Goal: Check status: Check status

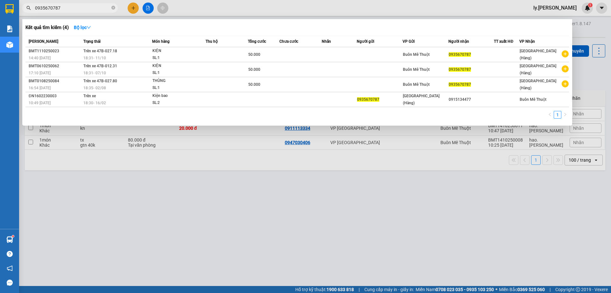
click at [88, 9] on input "0935670787" at bounding box center [72, 7] width 75 height 7
type input "0"
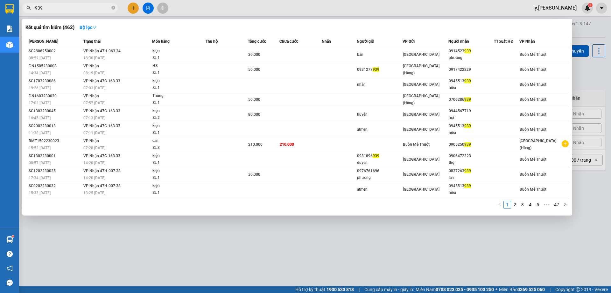
click at [54, 7] on input "939" at bounding box center [72, 7] width 75 height 7
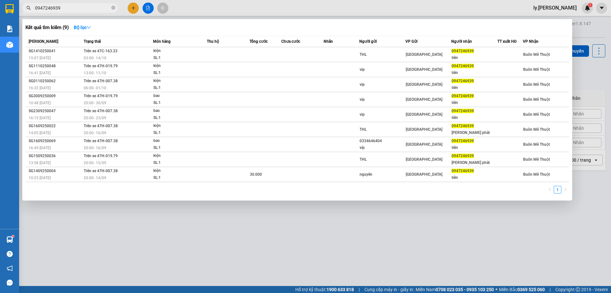
type input "0947246939"
drag, startPoint x: 148, startPoint y: 3, endPoint x: 148, endPoint y: 11, distance: 7.6
click at [148, 3] on div at bounding box center [305, 146] width 611 height 293
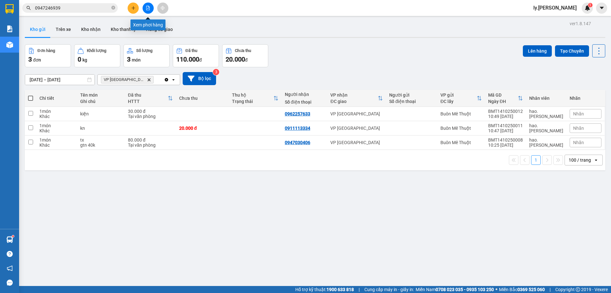
click at [151, 7] on button at bounding box center [148, 8] width 11 height 11
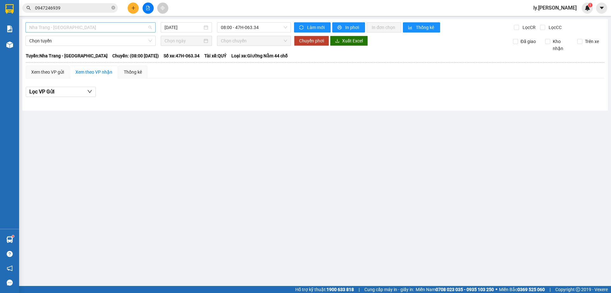
click at [78, 24] on span "Nha Trang - [GEOGRAPHIC_DATA]" at bounding box center [90, 28] width 123 height 10
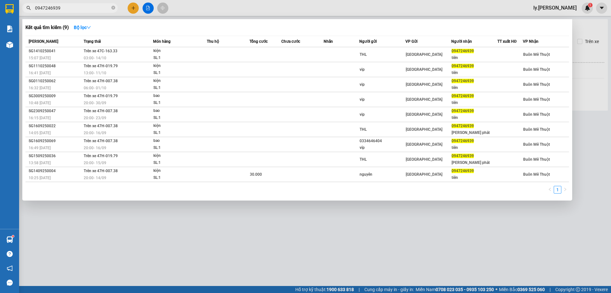
click at [97, 8] on input "0947246939" at bounding box center [72, 7] width 75 height 7
click at [88, 26] on strong "Bộ lọc" at bounding box center [82, 27] width 17 height 5
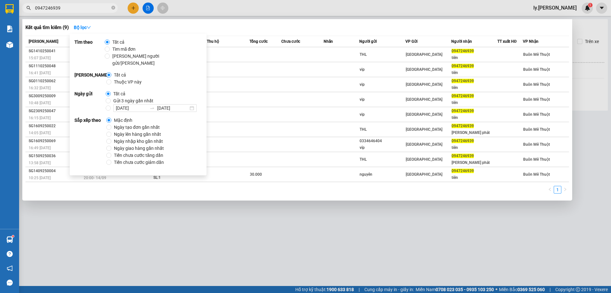
click at [111, 104] on span "[DATE] [DATE]" at bounding box center [155, 108] width 89 height 8
click at [111, 105] on input "[DATE] [DATE]" at bounding box center [108, 107] width 5 height 5
radio input "true"
radio input "false"
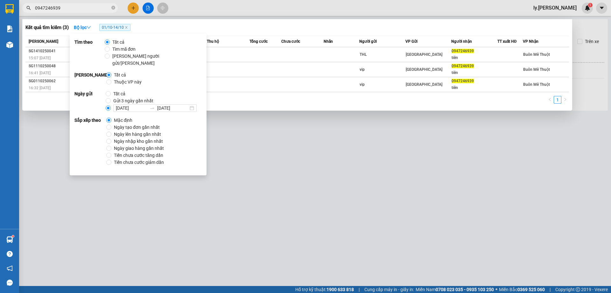
click at [298, 4] on div at bounding box center [305, 146] width 611 height 293
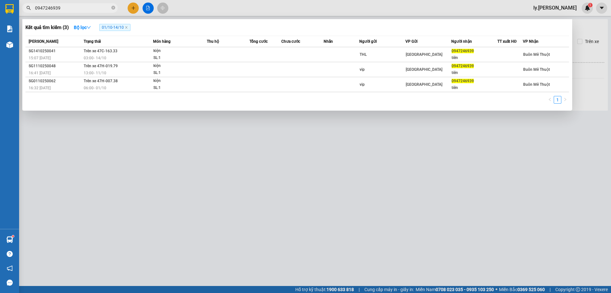
click at [76, 8] on input "0947246939" at bounding box center [72, 7] width 75 height 7
